Goal: Information Seeking & Learning: Get advice/opinions

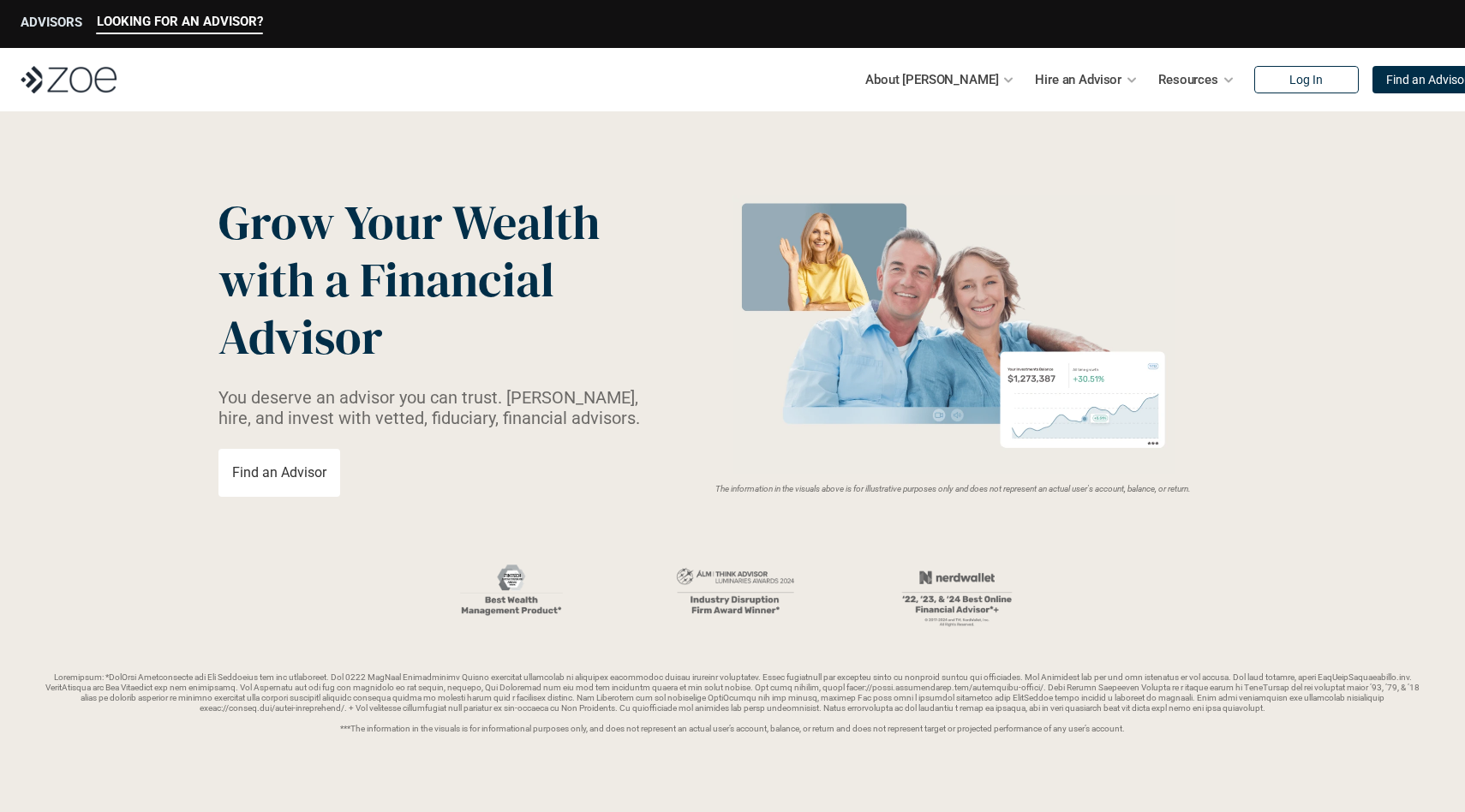
click at [38, 29] on p "ADVISORS" at bounding box center [51, 21] width 62 height 15
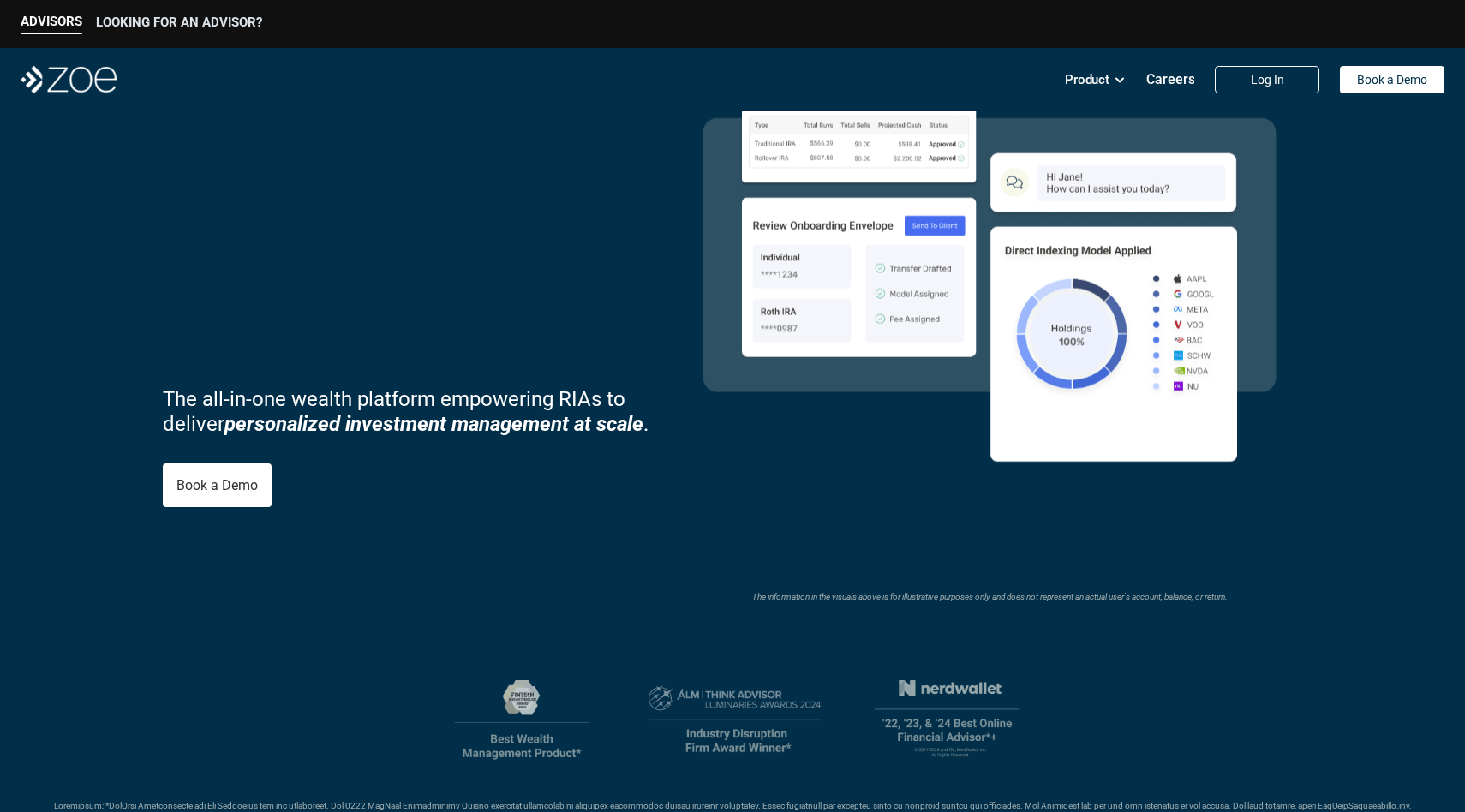
click at [154, 19] on p "LOOKING FOR AN ADVISOR?" at bounding box center [179, 21] width 166 height 15
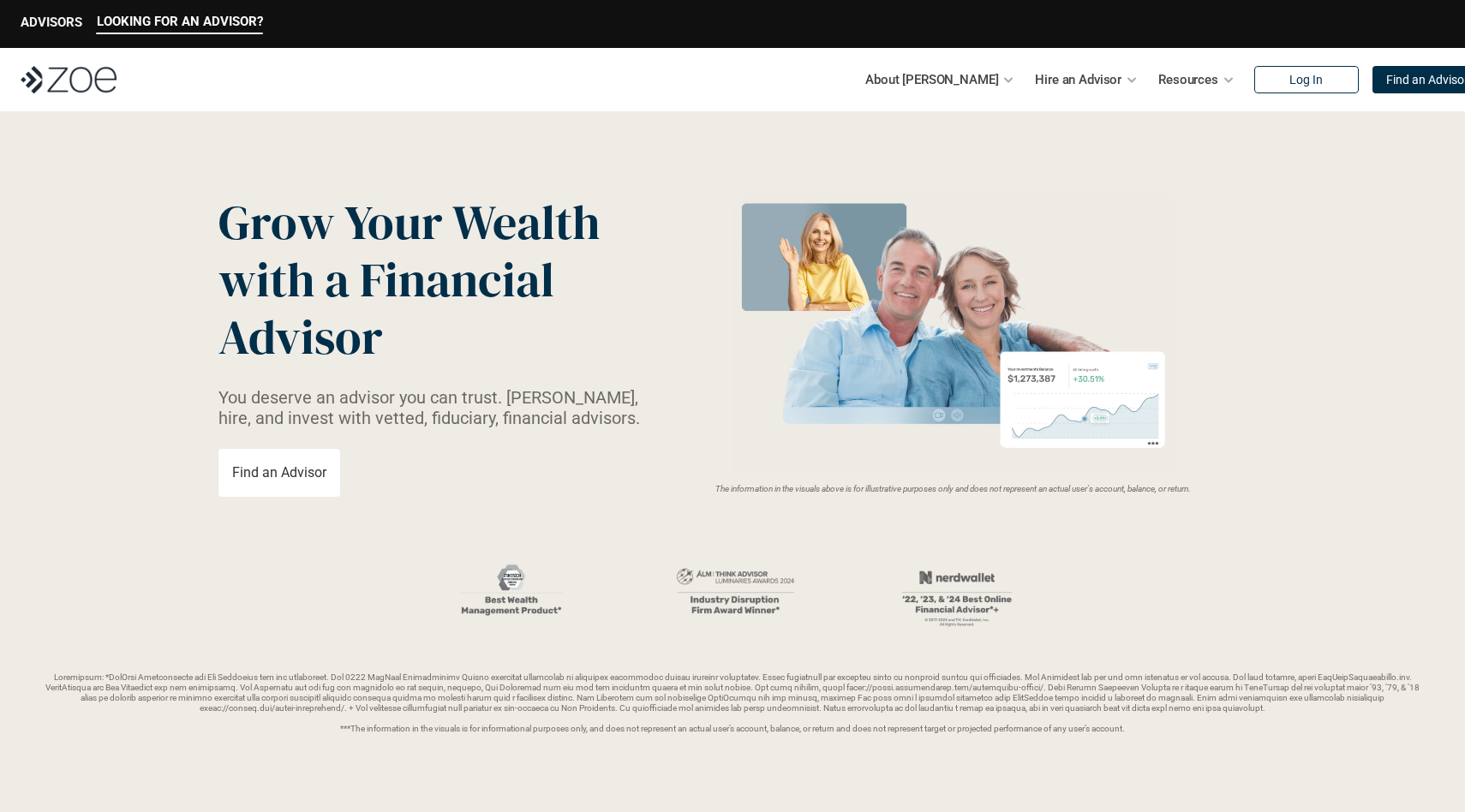
click at [37, 13] on div "LOOKING FOR AN ADVISOR? ADVISORS" at bounding box center [142, 23] width 243 height 21
click at [42, 26] on p "ADVISORS" at bounding box center [51, 21] width 62 height 15
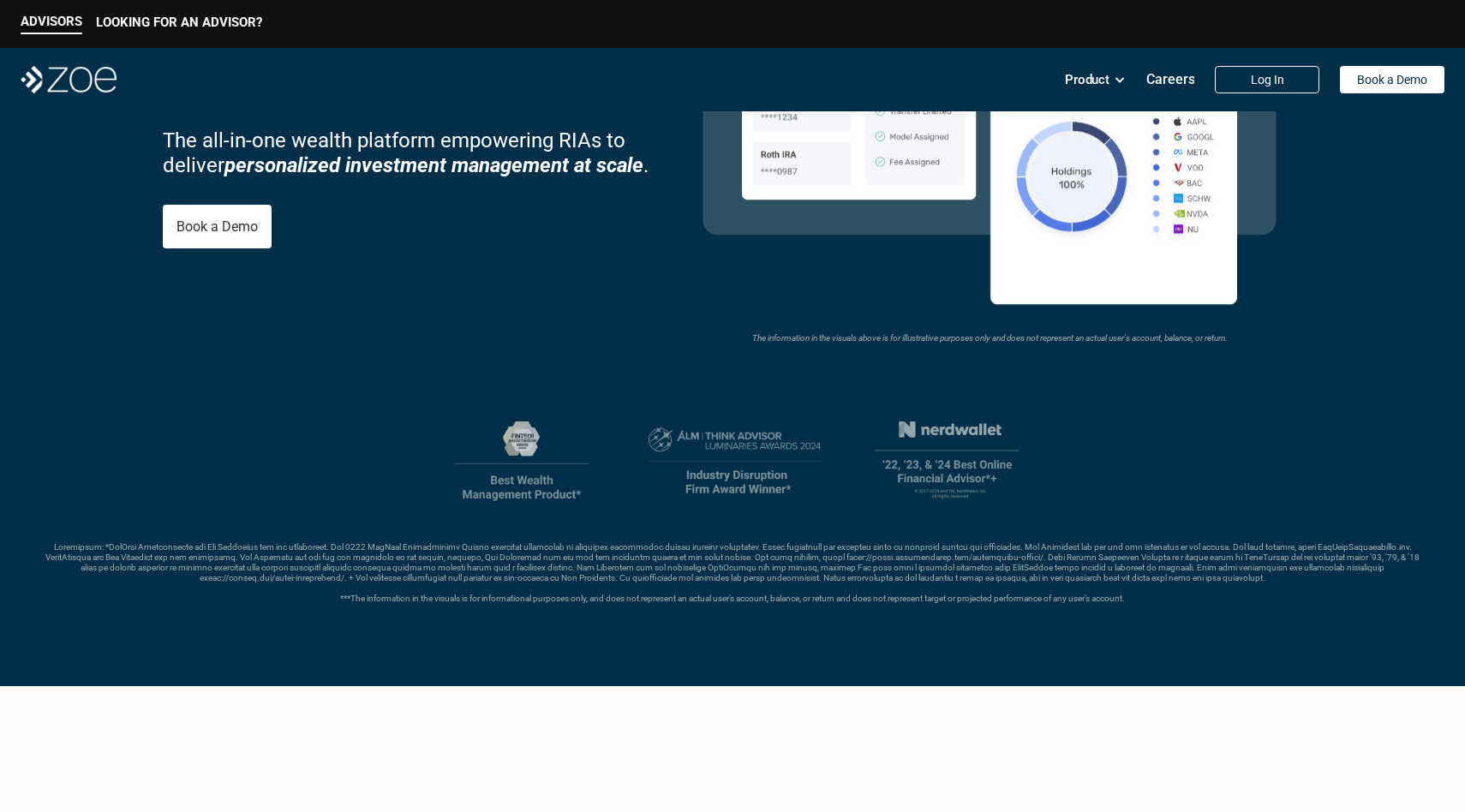
scroll to position [272, 0]
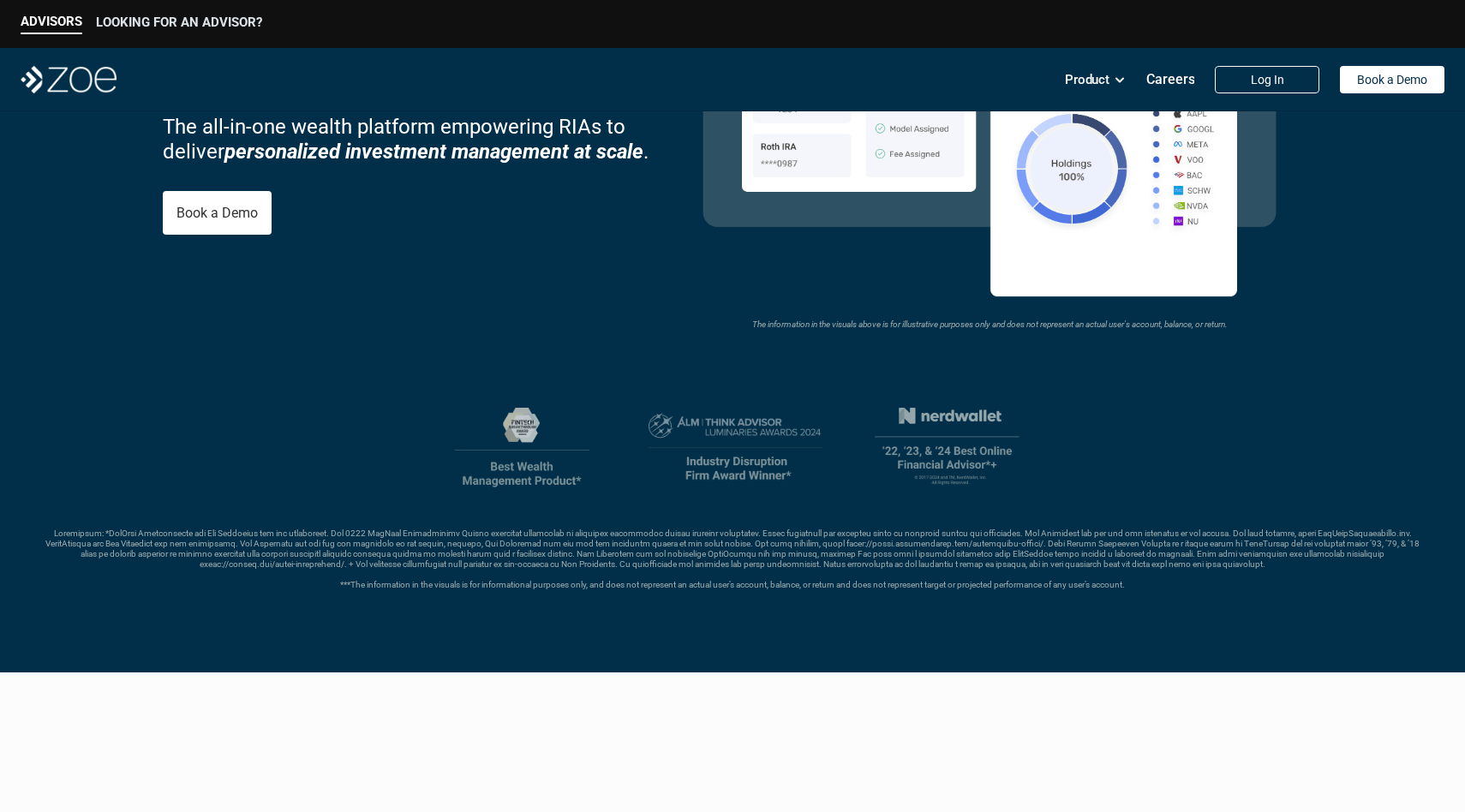
click at [219, 21] on p "LOOKING FOR AN ADVISOR?" at bounding box center [179, 21] width 166 height 15
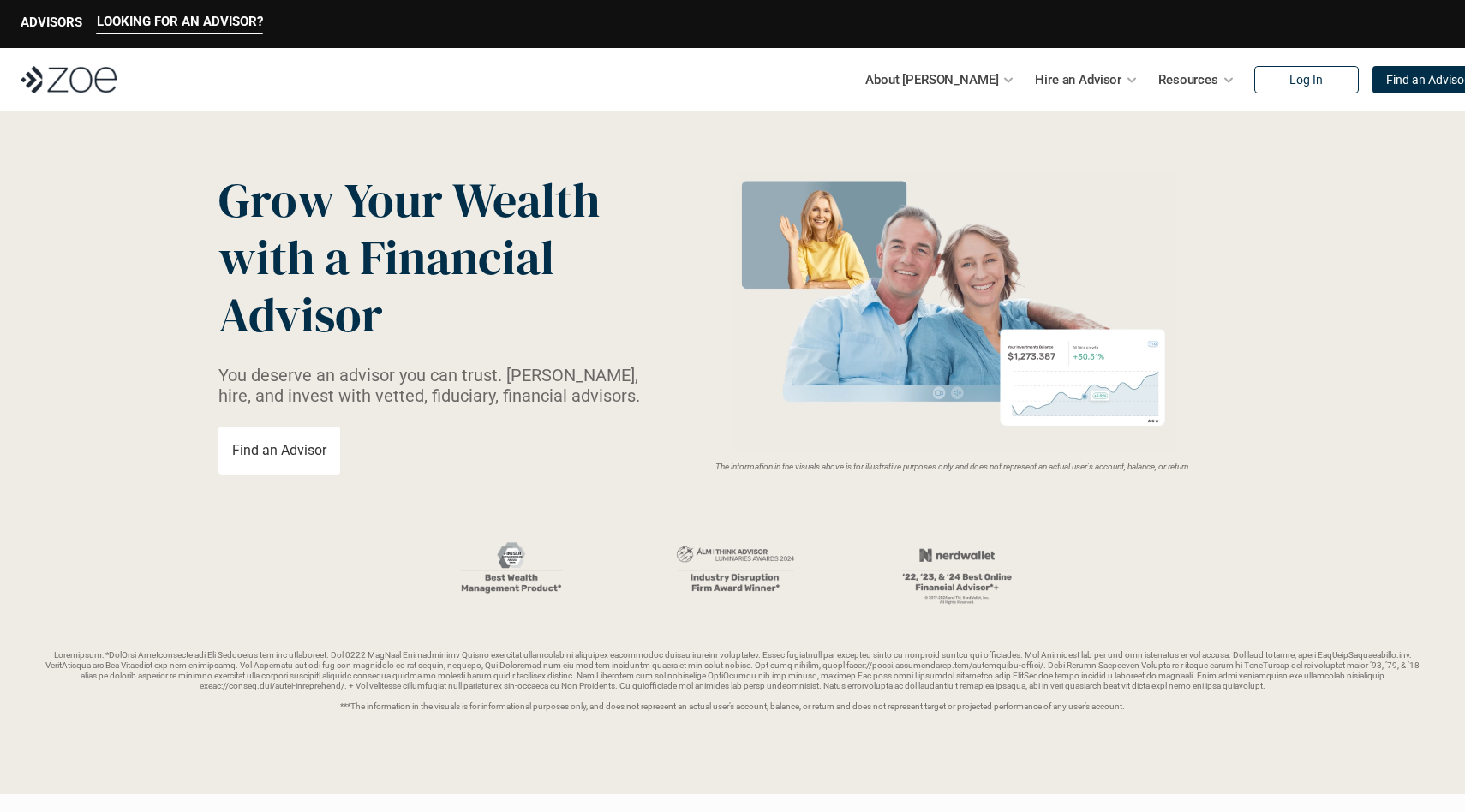
scroll to position [27, 0]
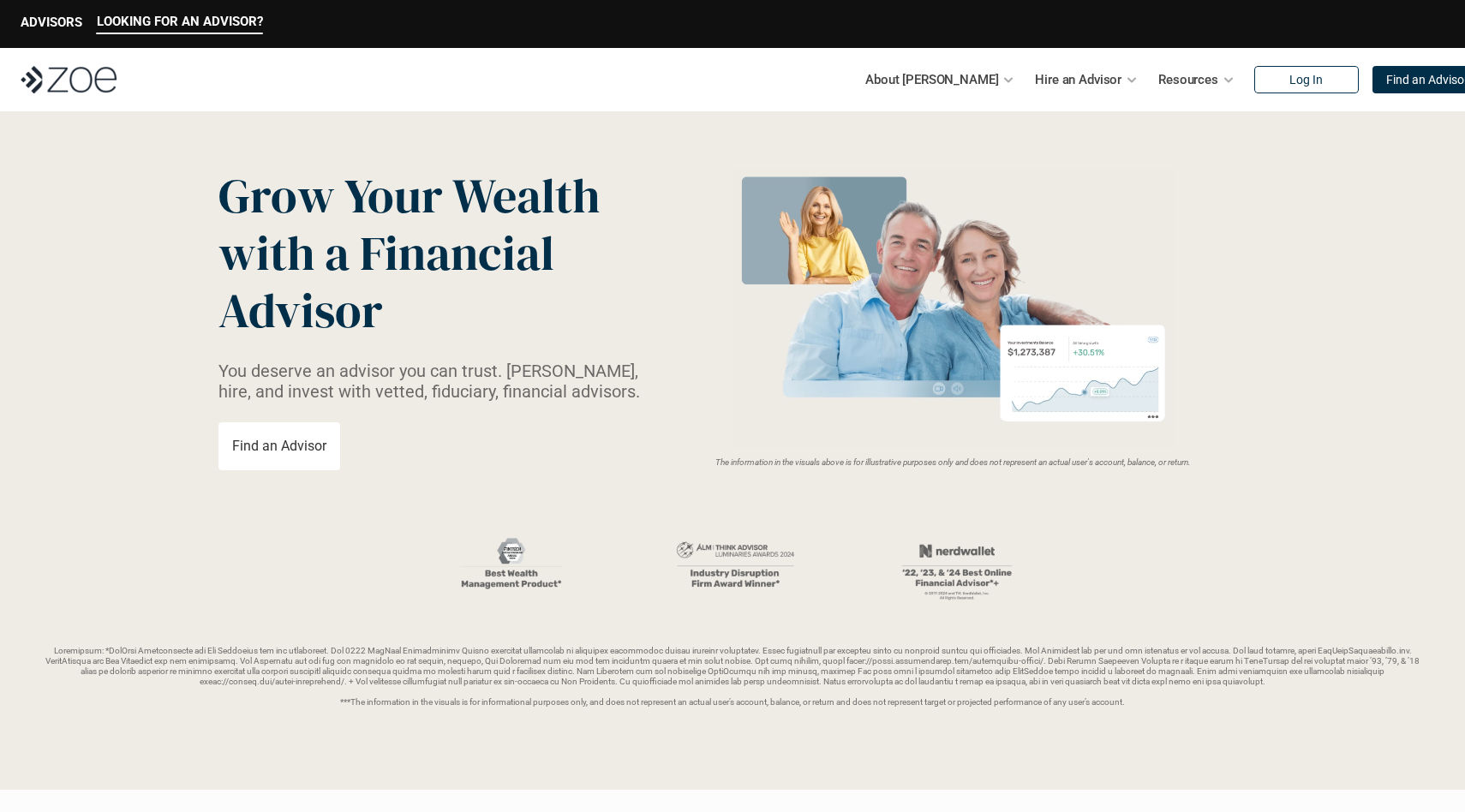
click at [295, 439] on p "Find an Advisor" at bounding box center [279, 445] width 95 height 16
